Goal: Task Accomplishment & Management: Use online tool/utility

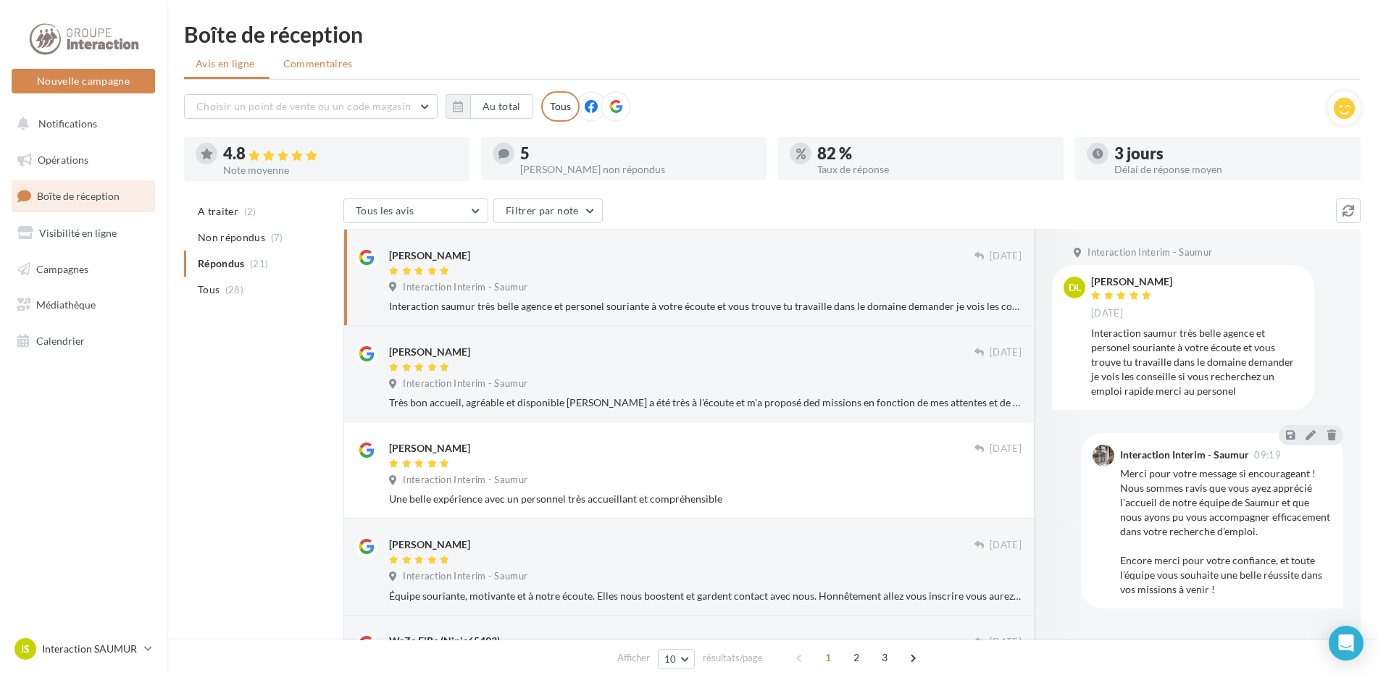
click at [292, 67] on span "Commentaires" at bounding box center [318, 64] width 70 height 14
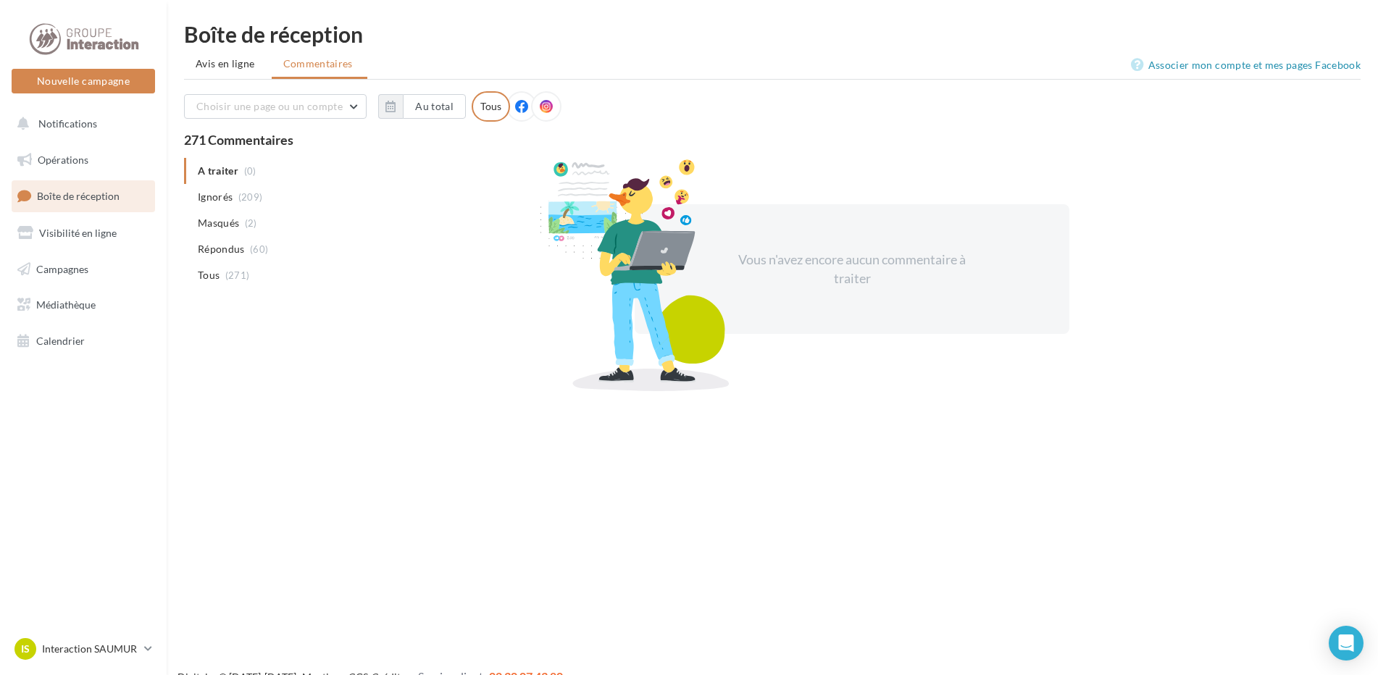
click at [221, 71] on li "Avis en ligne" at bounding box center [226, 64] width 85 height 26
